Goal: Find specific page/section: Find specific page/section

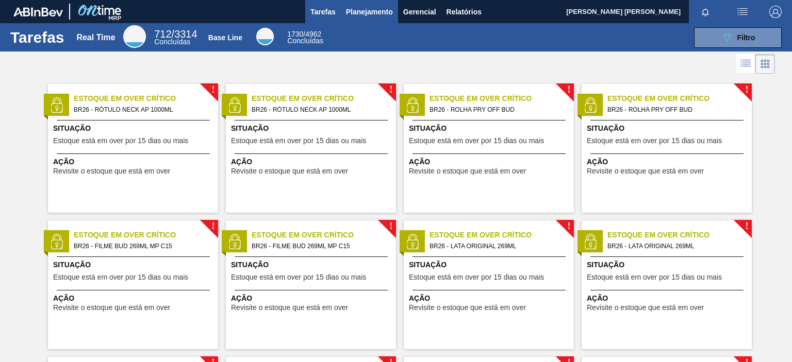
click at [367, 8] on span "Planejamento" at bounding box center [369, 12] width 47 height 12
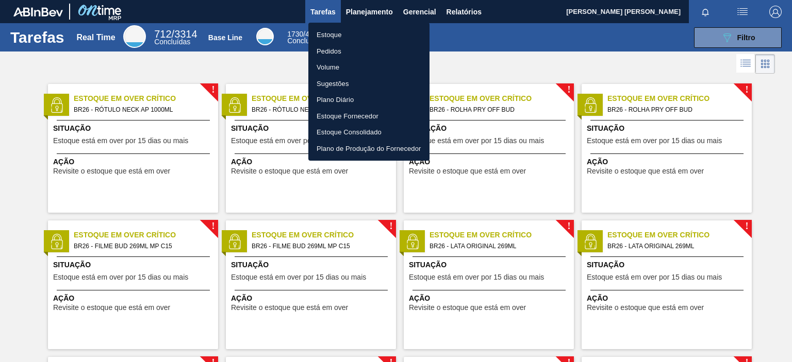
click at [368, 55] on li "Pedidos" at bounding box center [368, 51] width 121 height 16
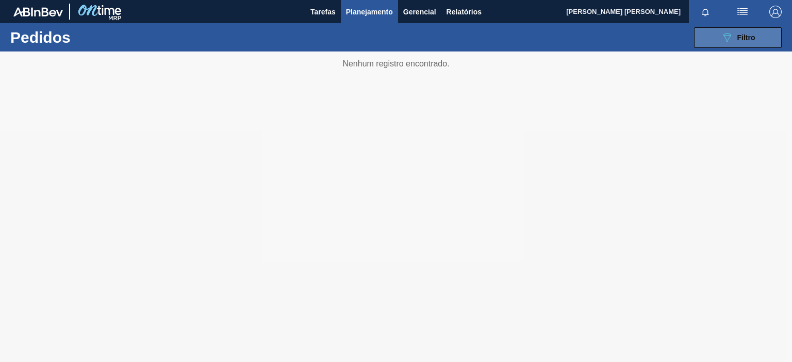
click at [733, 36] on div "089F7B8B-B2A5-4AFE-B5C0-19BA573D28AC Filtro" at bounding box center [738, 37] width 35 height 12
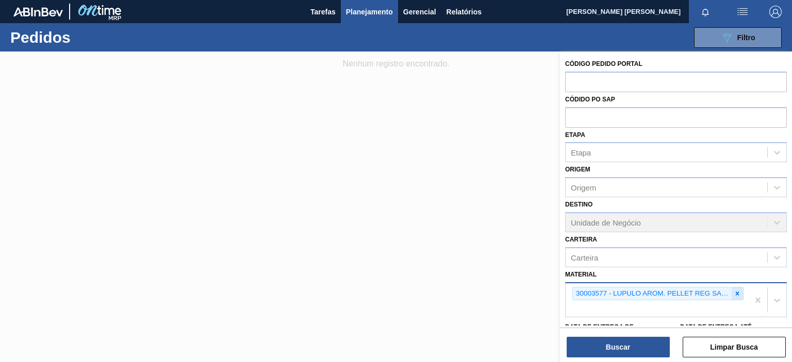
click at [738, 290] on icon at bounding box center [737, 293] width 7 height 7
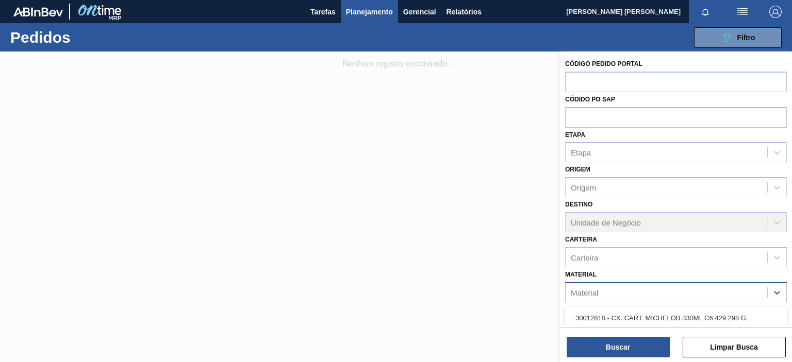
click at [672, 294] on div "Material" at bounding box center [667, 292] width 202 height 15
paste input "30003571"
type input "30003571"
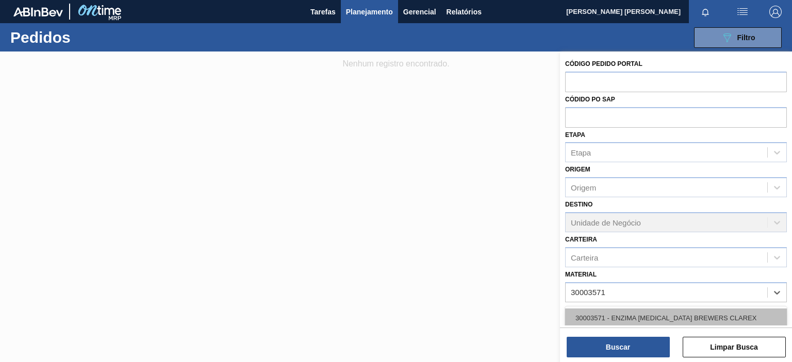
click at [654, 321] on div "30003571 - ENZIMA [MEDICAL_DATA] BREWERS CLAREX" at bounding box center [676, 318] width 222 height 19
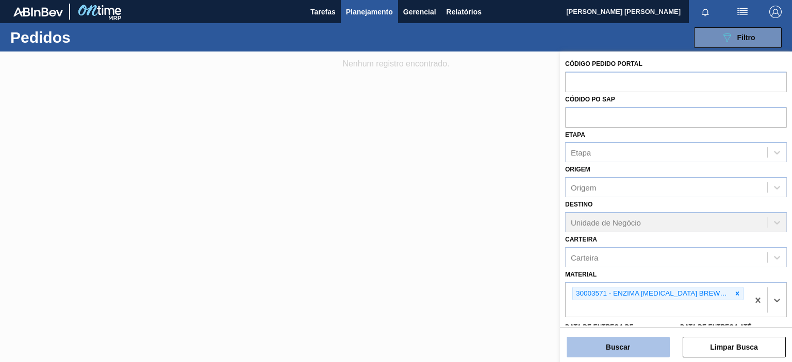
click at [630, 339] on button "Buscar" at bounding box center [618, 347] width 103 height 21
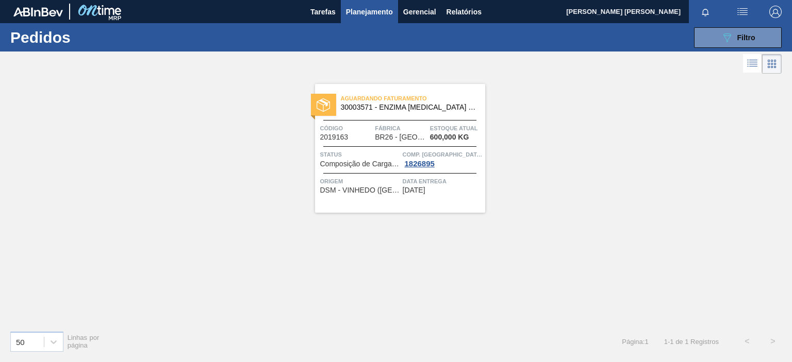
click at [458, 189] on div "Data entrega [DATE]" at bounding box center [443, 185] width 80 height 18
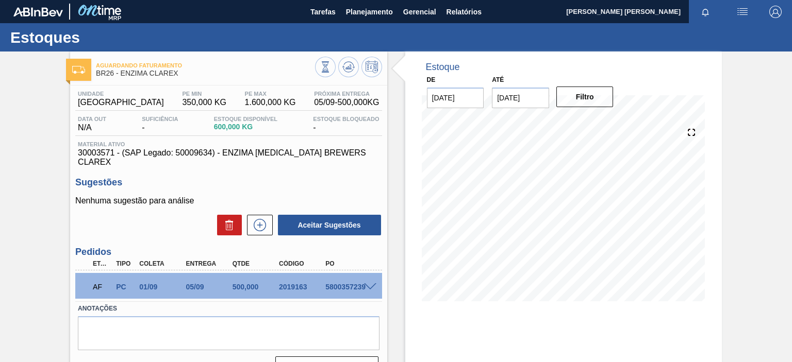
click at [635, 16] on span "[PERSON_NAME] [PERSON_NAME]" at bounding box center [623, 11] width 114 height 23
click at [372, 9] on span "Planejamento" at bounding box center [369, 12] width 47 height 12
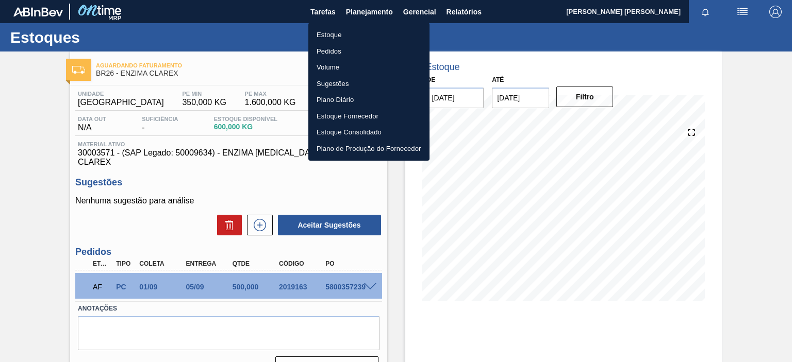
click at [338, 53] on li "Pedidos" at bounding box center [368, 51] width 121 height 16
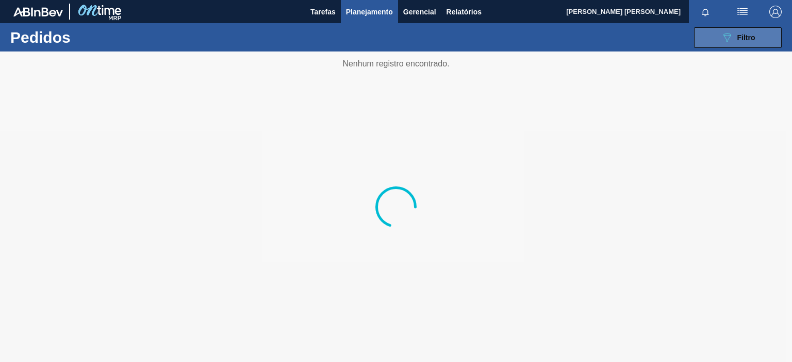
click at [715, 41] on button "089F7B8B-B2A5-4AFE-B5C0-19BA573D28AC Filtro" at bounding box center [738, 37] width 88 height 21
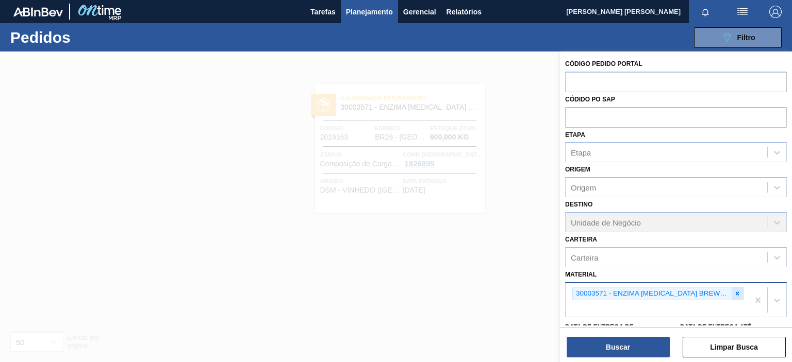
click at [734, 290] on icon at bounding box center [737, 293] width 7 height 7
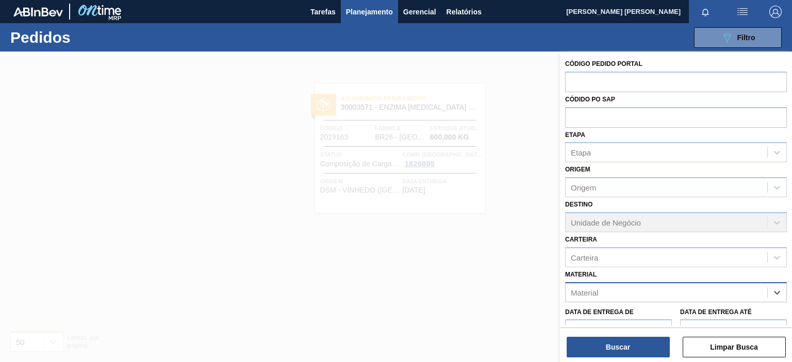
click at [672, 298] on div "Material" at bounding box center [667, 292] width 202 height 15
click at [663, 291] on div "Material" at bounding box center [667, 292] width 202 height 15
type input "saaz"
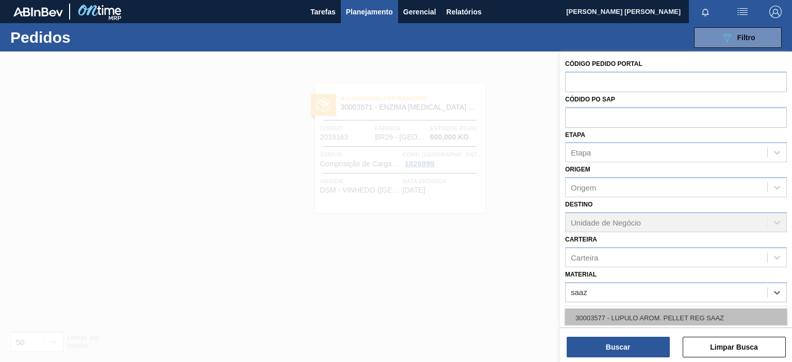
click at [655, 319] on div "30003577 - LUPULO AROM. PELLET REG SAAZ" at bounding box center [676, 318] width 222 height 19
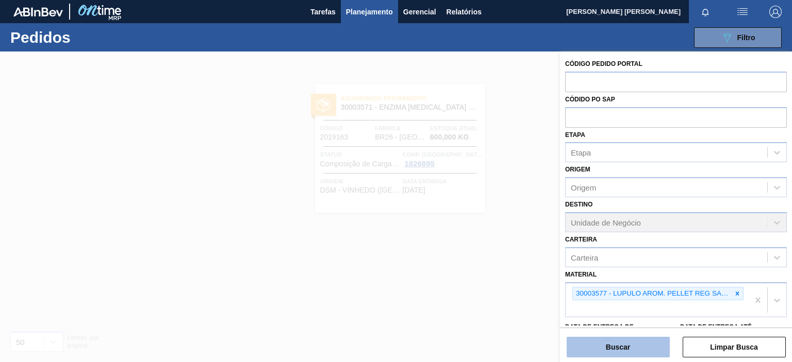
click at [637, 344] on button "Buscar" at bounding box center [618, 347] width 103 height 21
